Goal: Navigation & Orientation: Find specific page/section

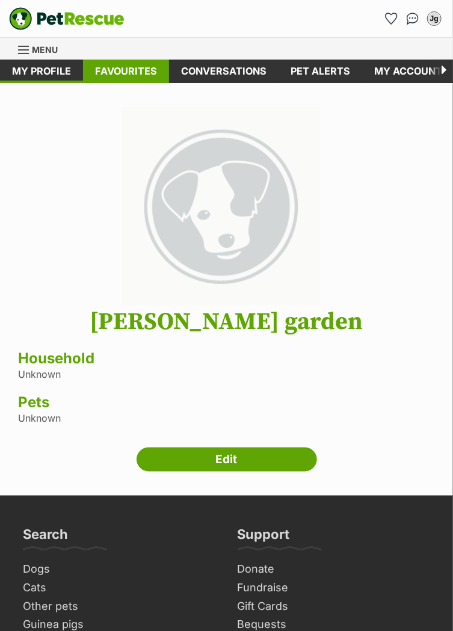
click at [126, 75] on link "Favourites" at bounding box center [126, 71] width 86 height 23
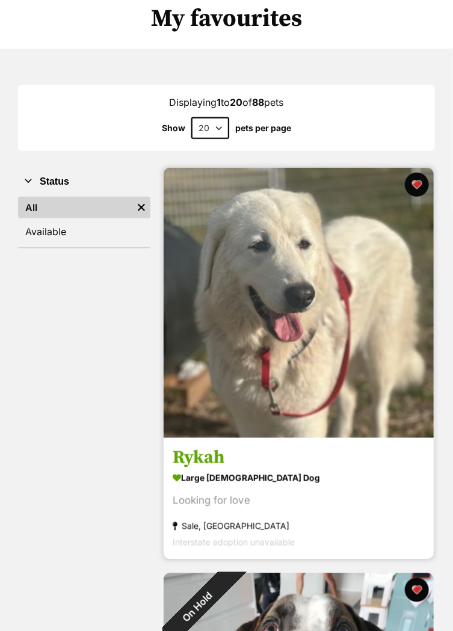
click at [382, 393] on img at bounding box center [299, 303] width 270 height 270
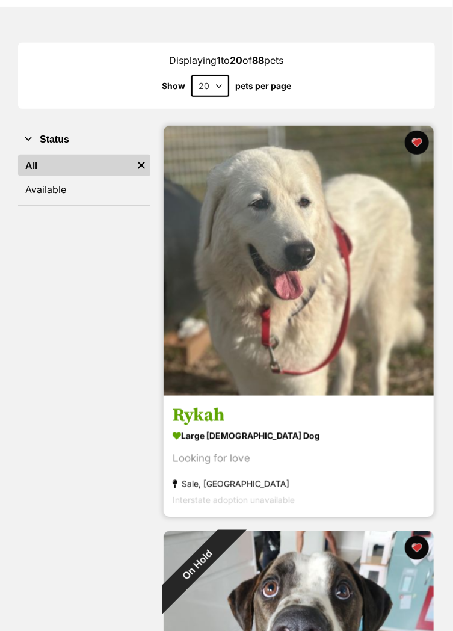
scroll to position [144, 0]
